Goal: Task Accomplishment & Management: Use online tool/utility

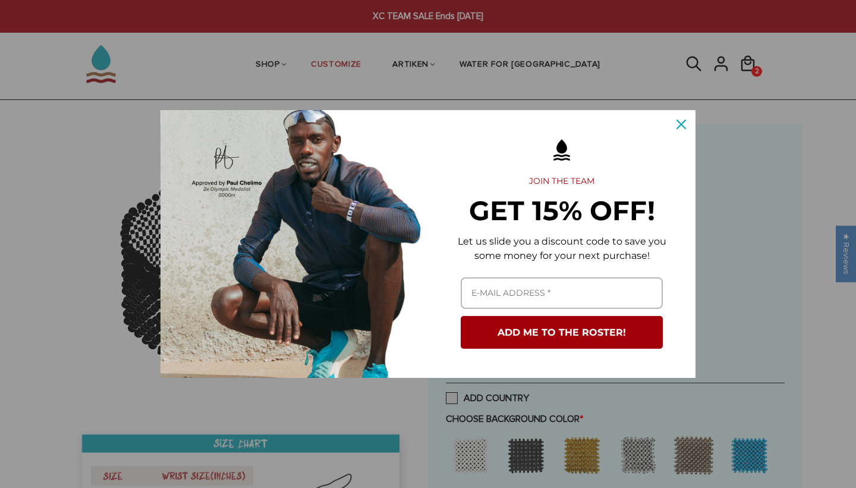
click at [684, 124] on icon "close icon" at bounding box center [682, 125] width 10 height 10
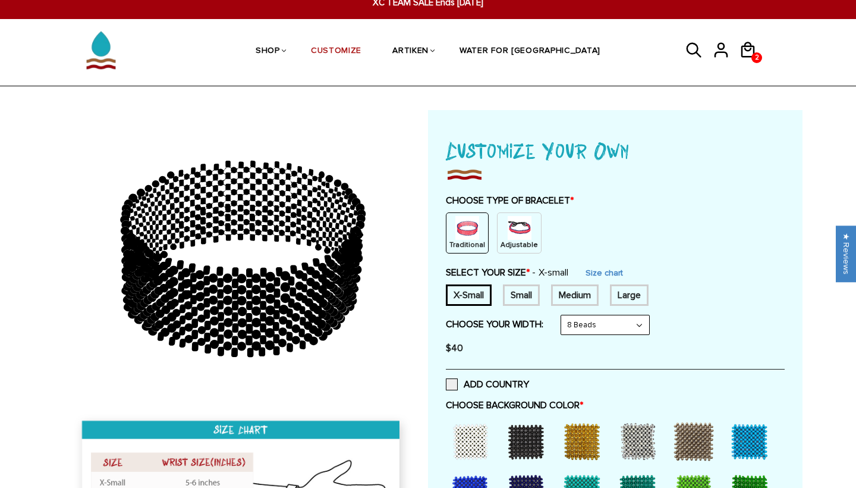
scroll to position [14, 0]
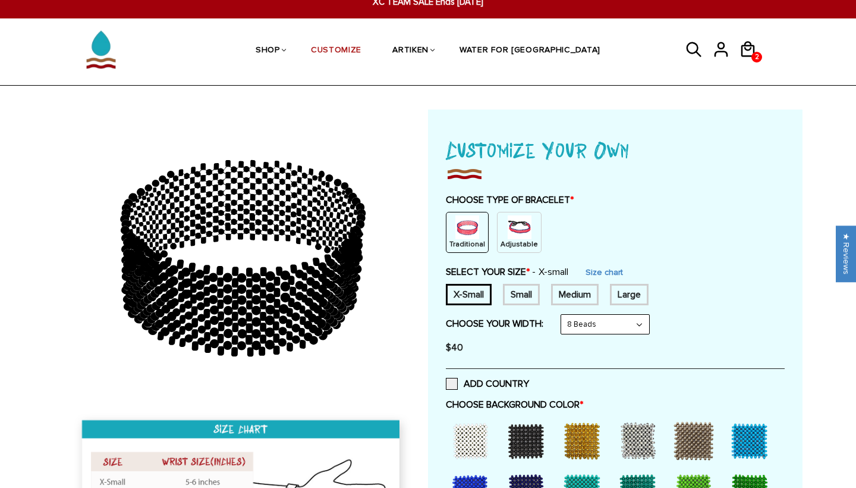
click at [520, 226] on img at bounding box center [520, 227] width 24 height 24
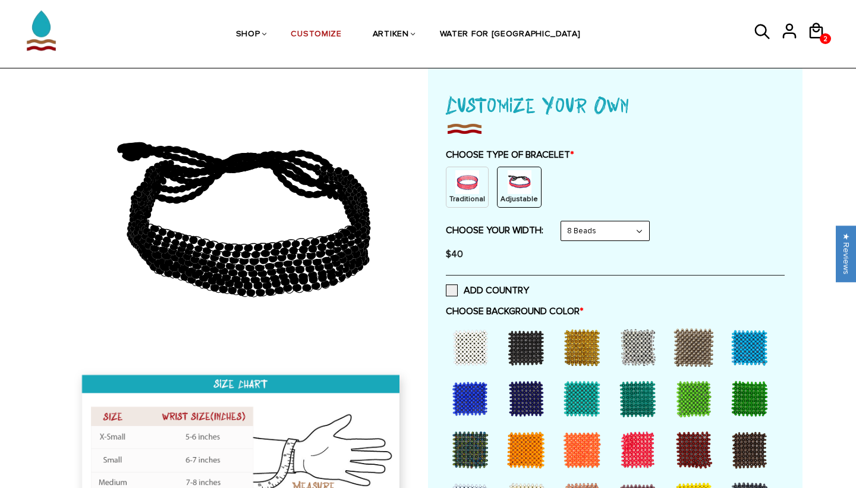
scroll to position [117, 0]
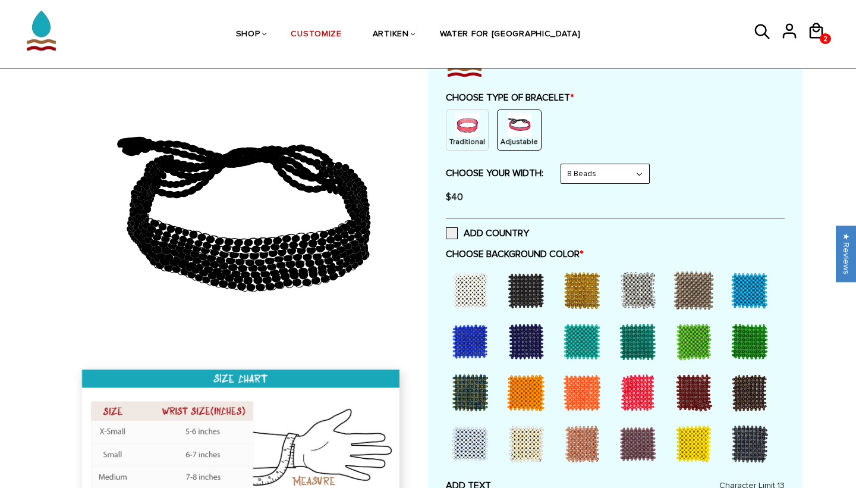
click at [527, 292] on div at bounding box center [526, 290] width 48 height 48
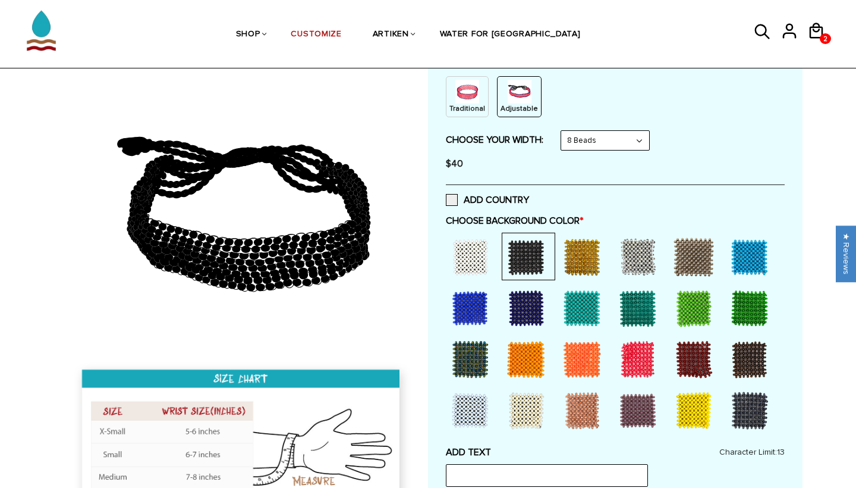
click at [475, 312] on div at bounding box center [471, 308] width 48 height 48
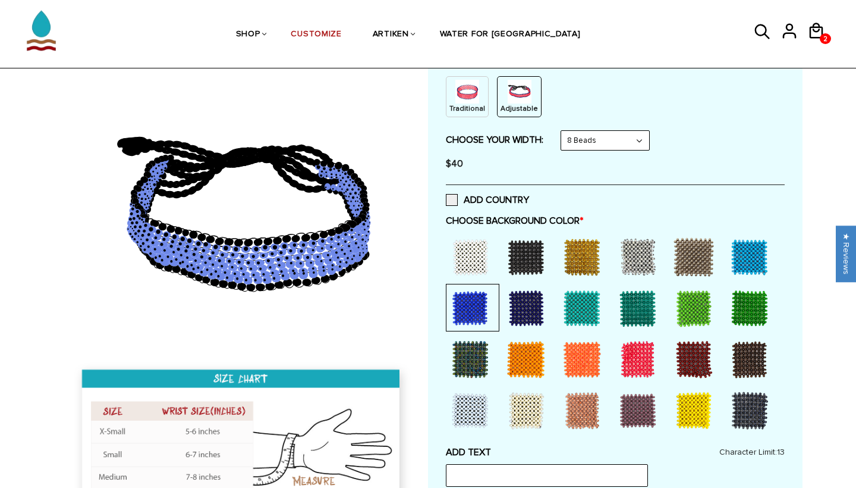
click at [756, 399] on div at bounding box center [750, 411] width 48 height 48
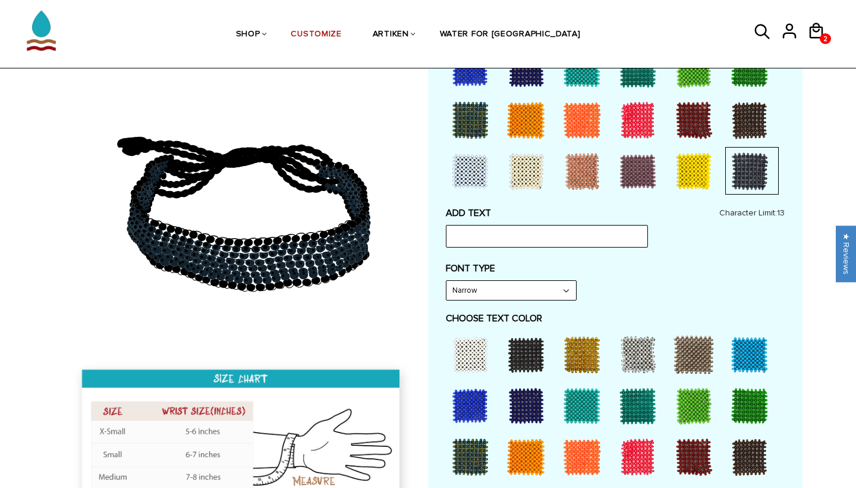
scroll to position [404, 0]
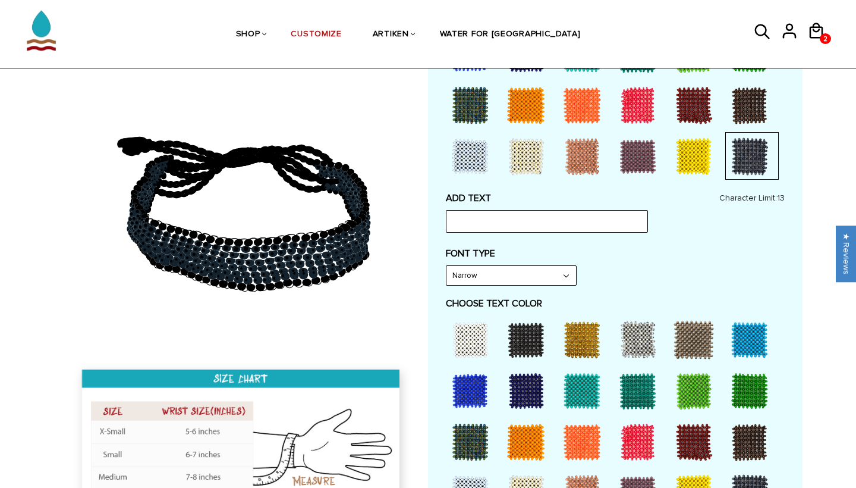
click at [693, 474] on div at bounding box center [694, 493] width 48 height 48
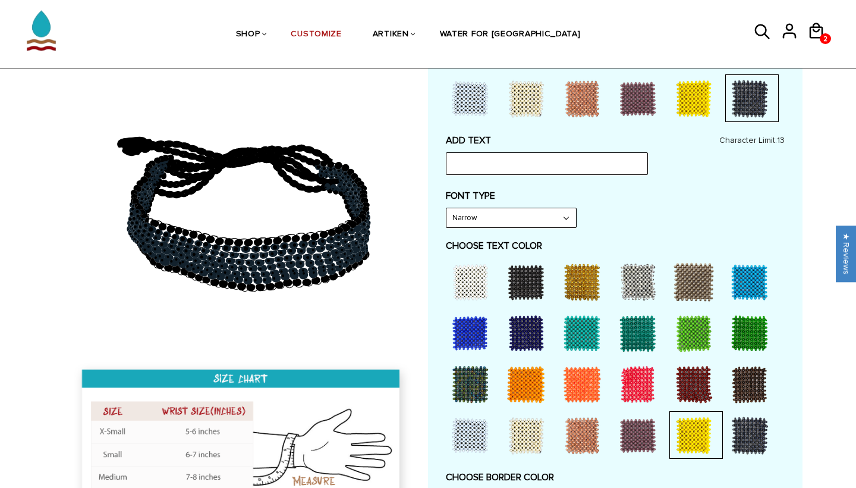
scroll to position [462, 0]
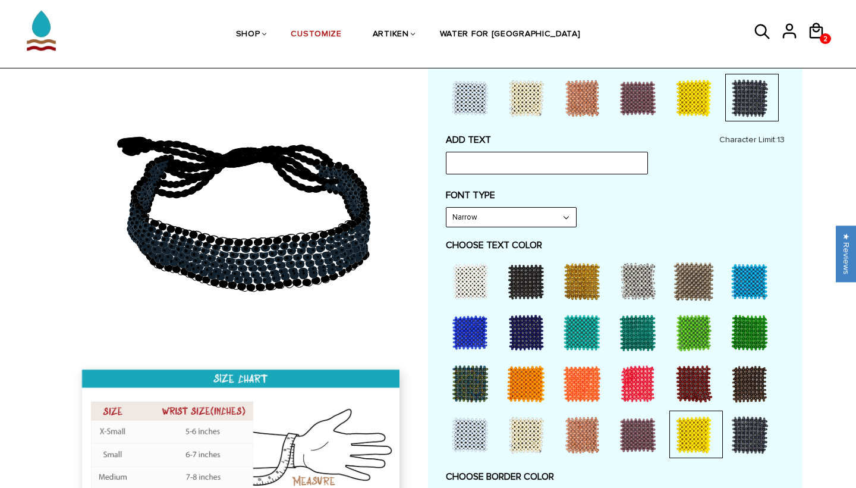
click at [692, 416] on div at bounding box center [694, 435] width 48 height 48
click at [693, 435] on div at bounding box center [694, 435] width 48 height 48
click at [529, 161] on input "text" at bounding box center [547, 163] width 202 height 23
type input "NAU"
click at [635, 239] on label "CHOOSE TEXT COLOR" at bounding box center [615, 245] width 339 height 12
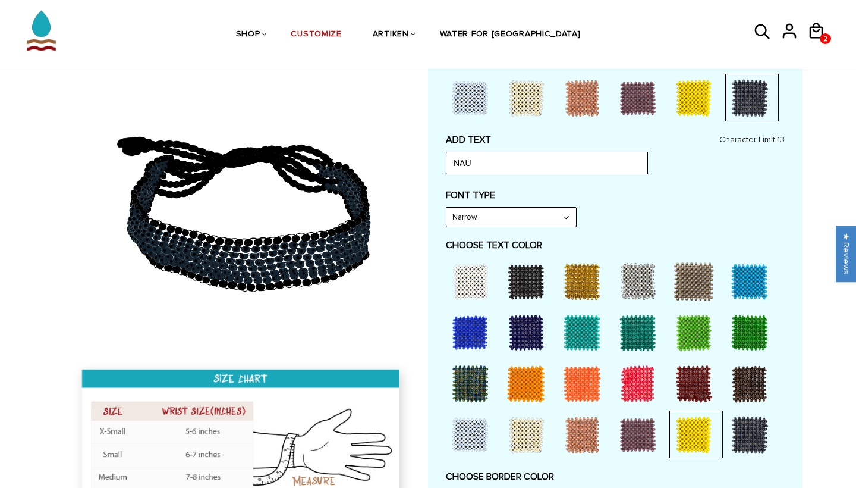
click at [475, 269] on div at bounding box center [471, 281] width 48 height 48
select select "Bold"
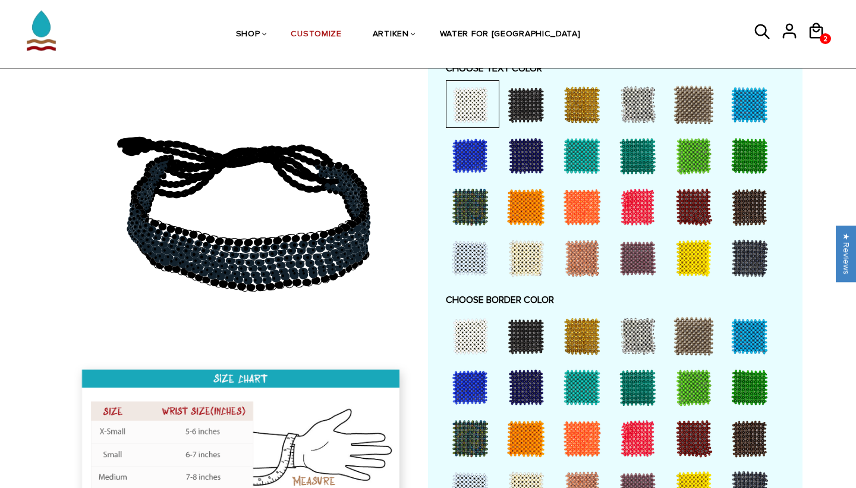
scroll to position [708, 0]
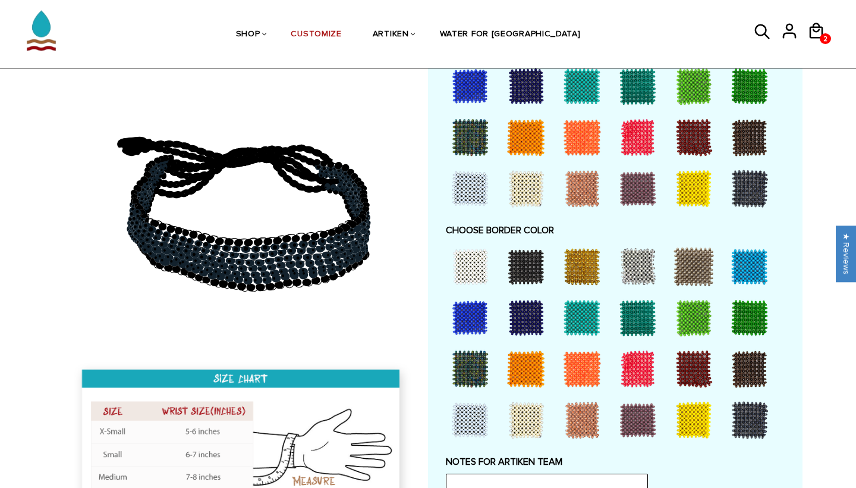
click at [695, 413] on div at bounding box center [694, 420] width 48 height 48
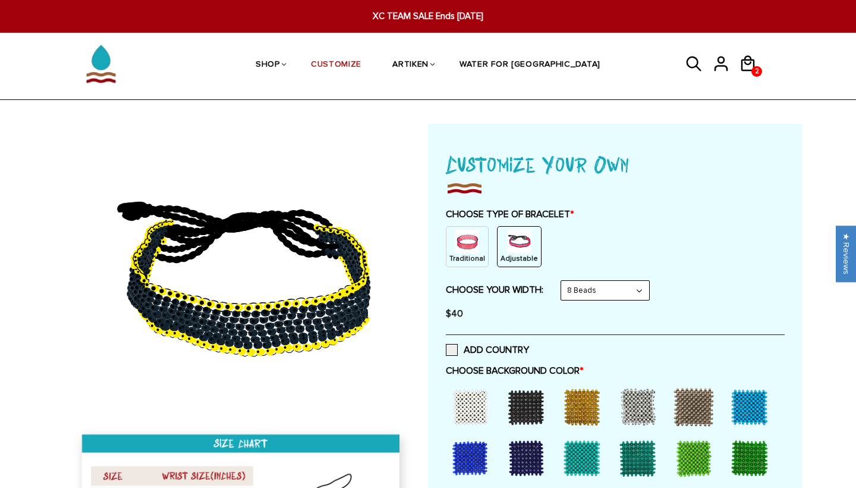
scroll to position [0, 0]
click at [424, 17] on span "XC TEAM SALE Ends [DATE]" at bounding box center [428, 17] width 328 height 14
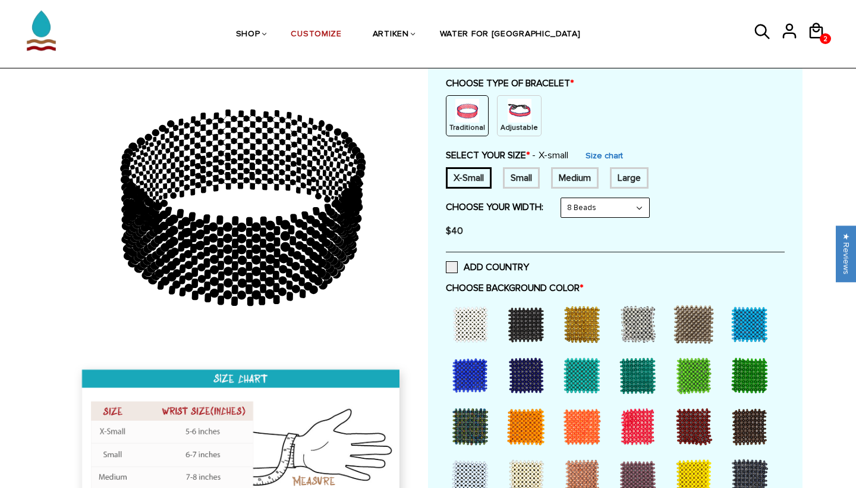
scroll to position [131, 0]
click at [526, 112] on img at bounding box center [520, 110] width 24 height 24
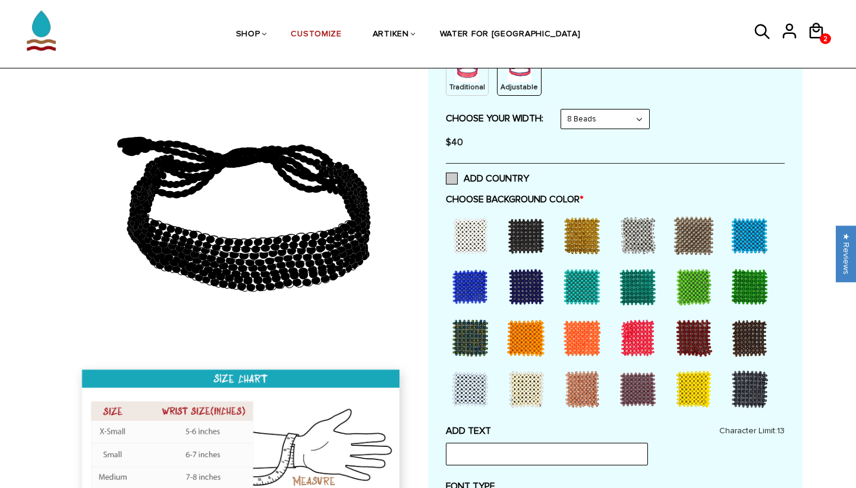
scroll to position [175, 0]
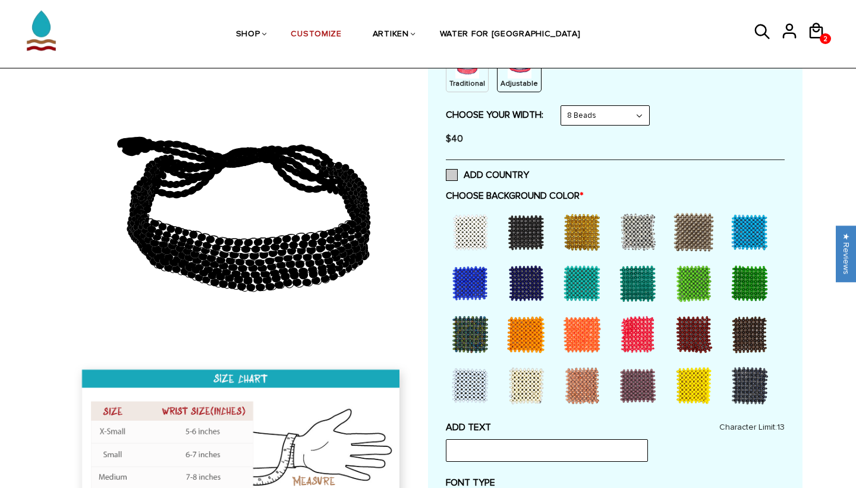
click at [448, 175] on span at bounding box center [452, 175] width 12 height 12
click at [529, 171] on input "ADD COUNTRY" at bounding box center [529, 171] width 0 height 0
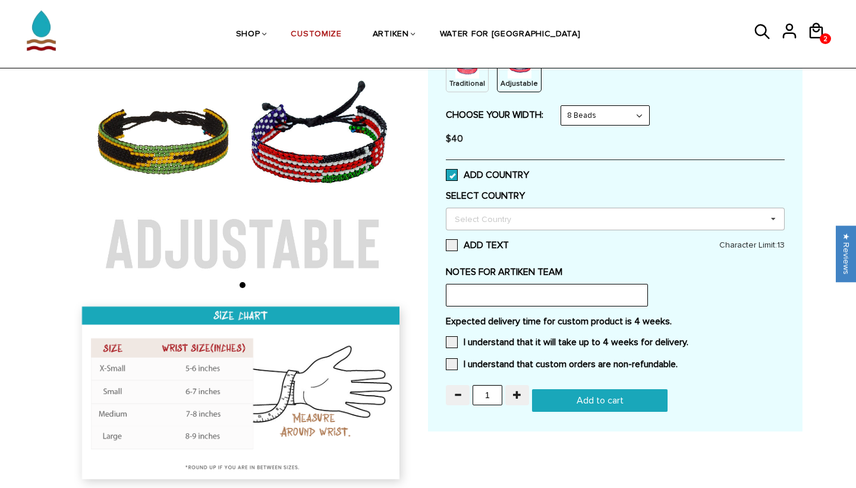
click at [482, 224] on div "Select Country Others Afghanistan Aland Islands Albania Algeria American Samoa …" at bounding box center [615, 219] width 339 height 23
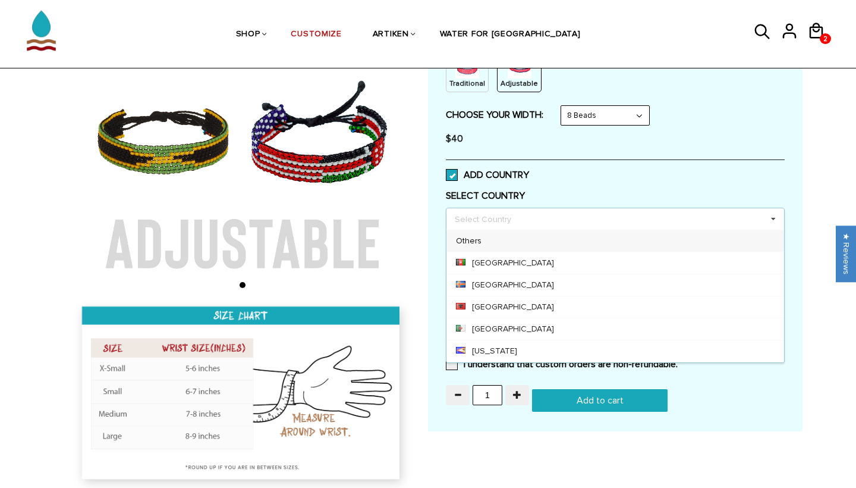
click at [492, 212] on div "Select Country Others Afghanistan Aland Islands Albania Algeria American Samoa …" at bounding box center [615, 219] width 339 height 23
click at [612, 180] on div "ADD COUNTRY" at bounding box center [615, 174] width 339 height 30
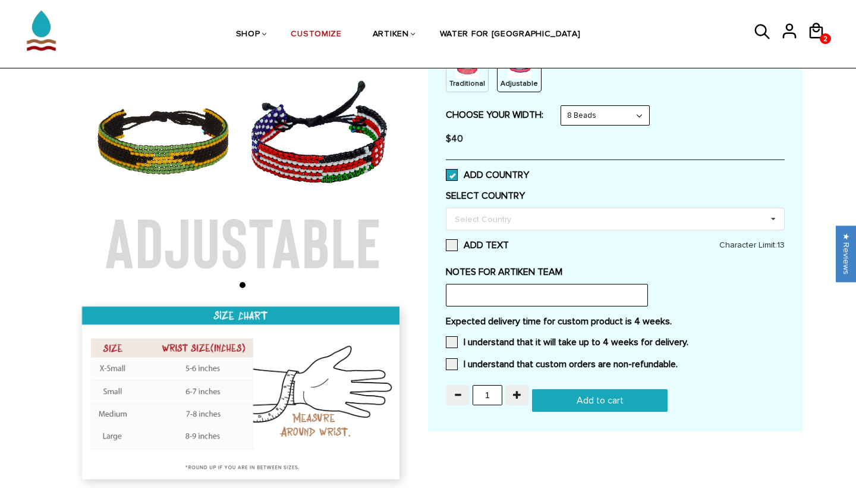
click at [453, 173] on span at bounding box center [452, 175] width 12 height 12
click at [529, 171] on input "ADD COUNTRY" at bounding box center [529, 171] width 0 height 0
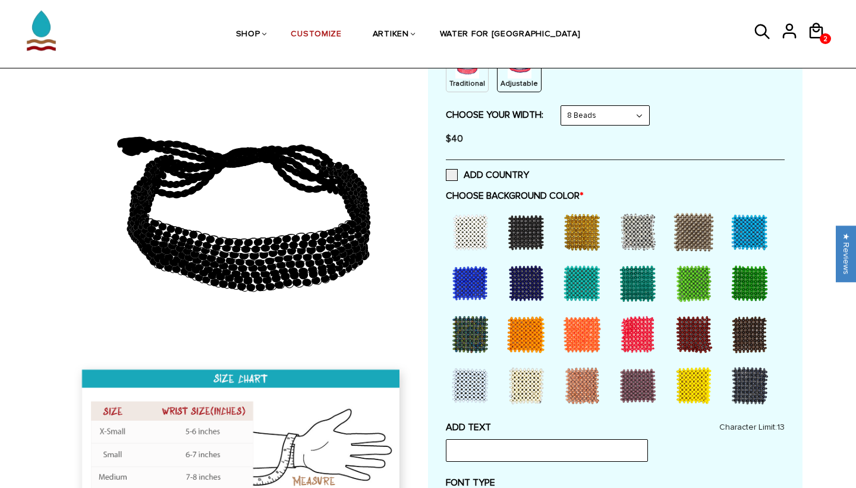
click at [748, 399] on div at bounding box center [750, 386] width 48 height 48
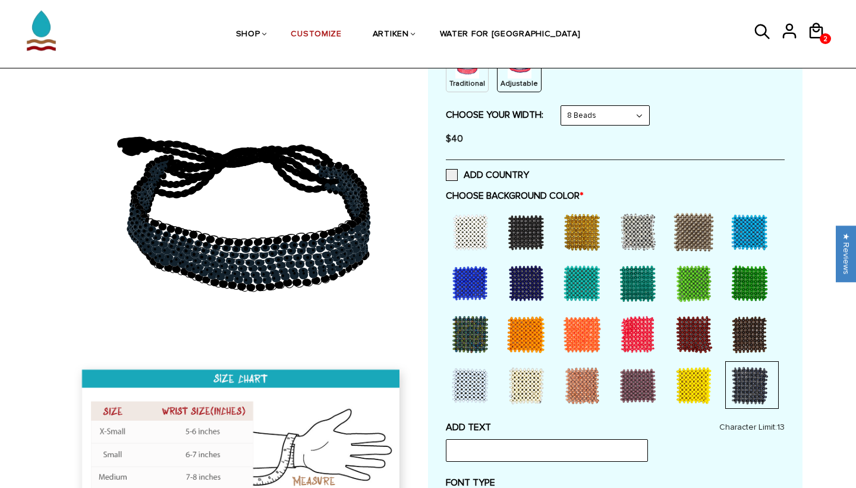
click at [519, 232] on div at bounding box center [526, 232] width 48 height 48
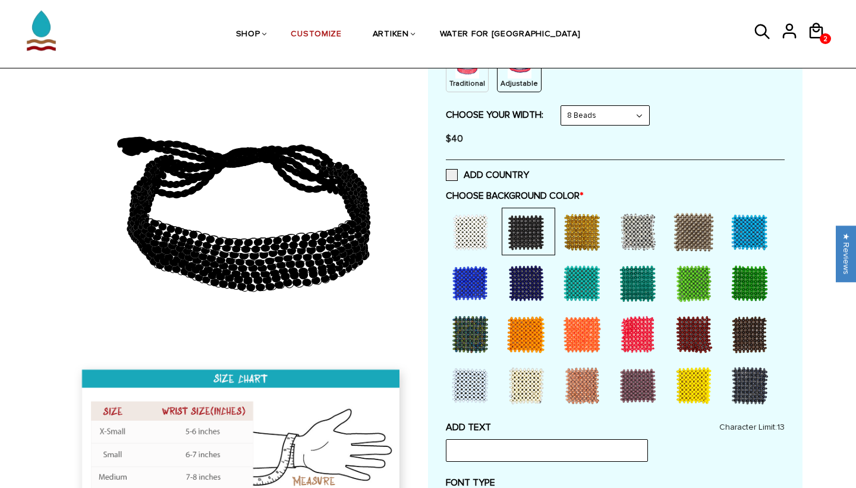
click at [753, 388] on div at bounding box center [750, 386] width 48 height 48
